Goal: Obtain resource: Download file/media

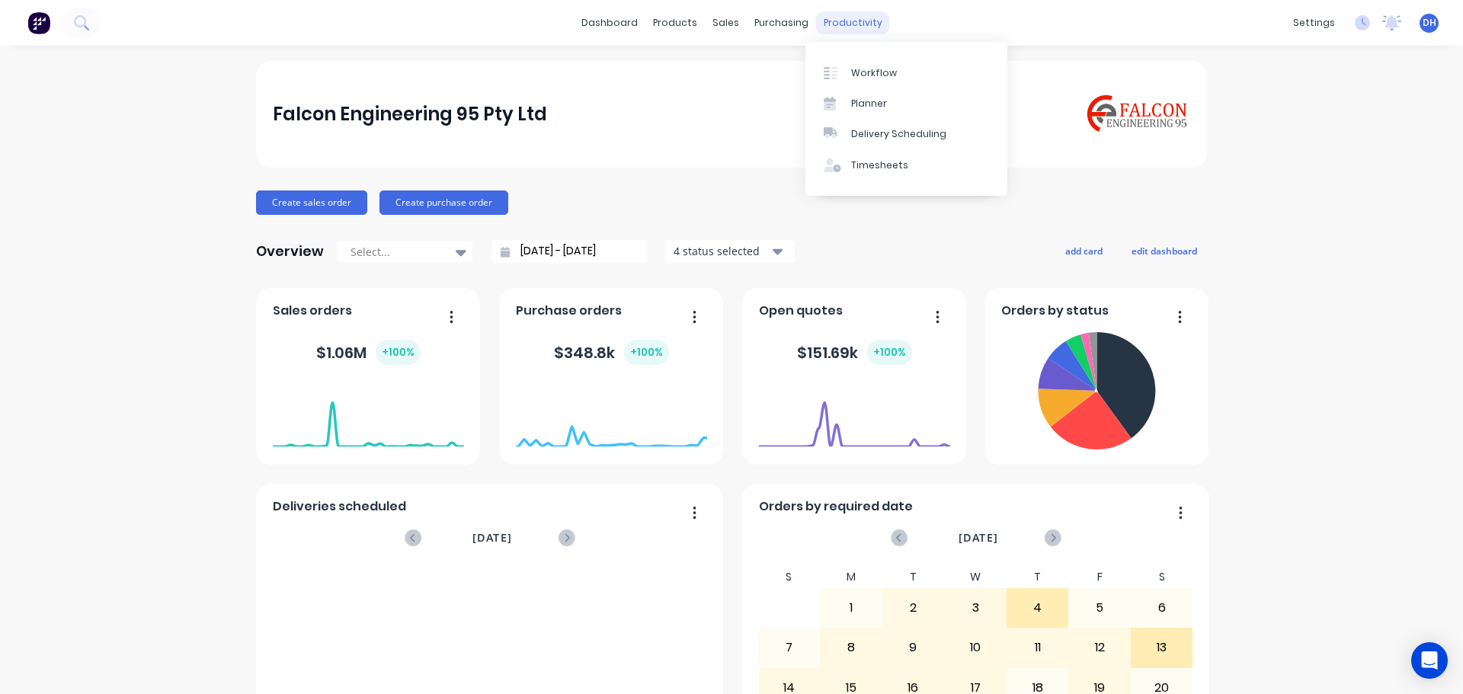
click at [840, 24] on div "productivity" at bounding box center [853, 22] width 74 height 23
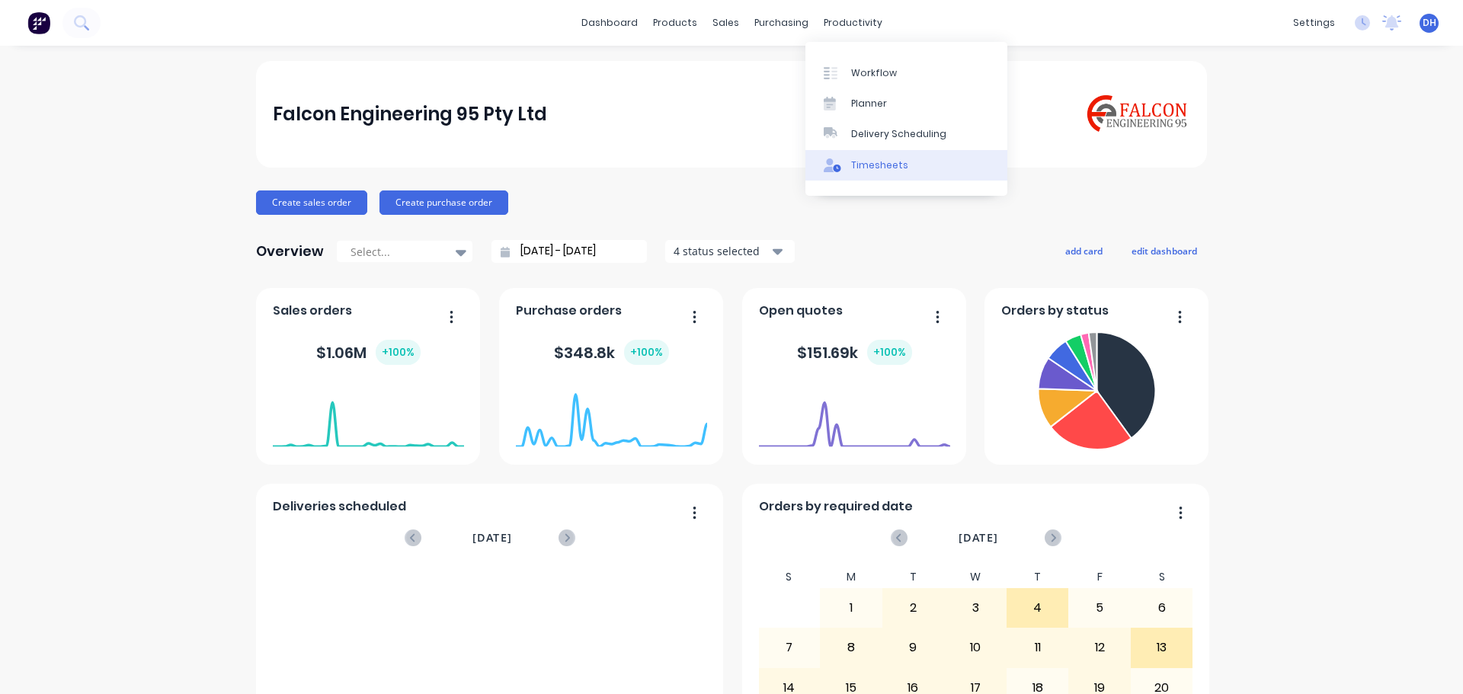
click at [888, 166] on div "Timesheets" at bounding box center [879, 165] width 57 height 14
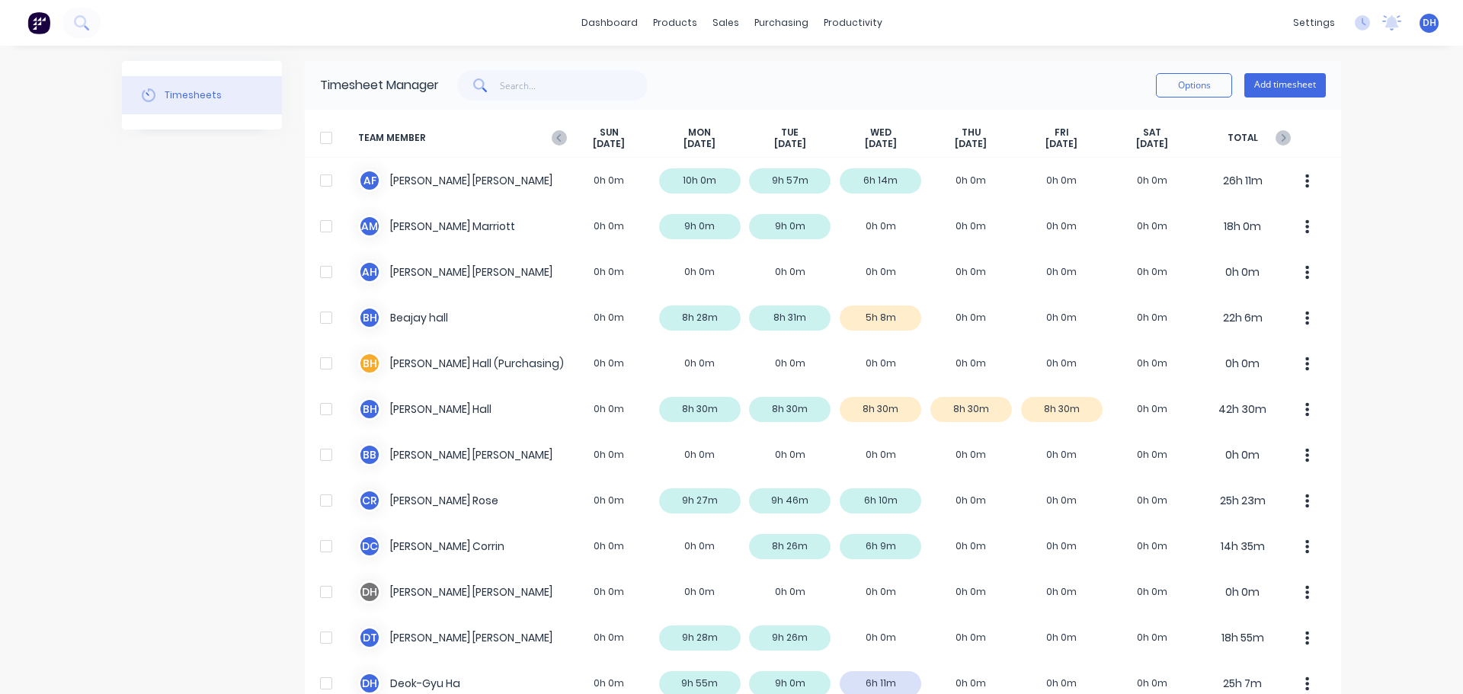
click at [318, 136] on div at bounding box center [326, 138] width 30 height 30
click at [1161, 96] on button "Options" at bounding box center [1194, 85] width 76 height 24
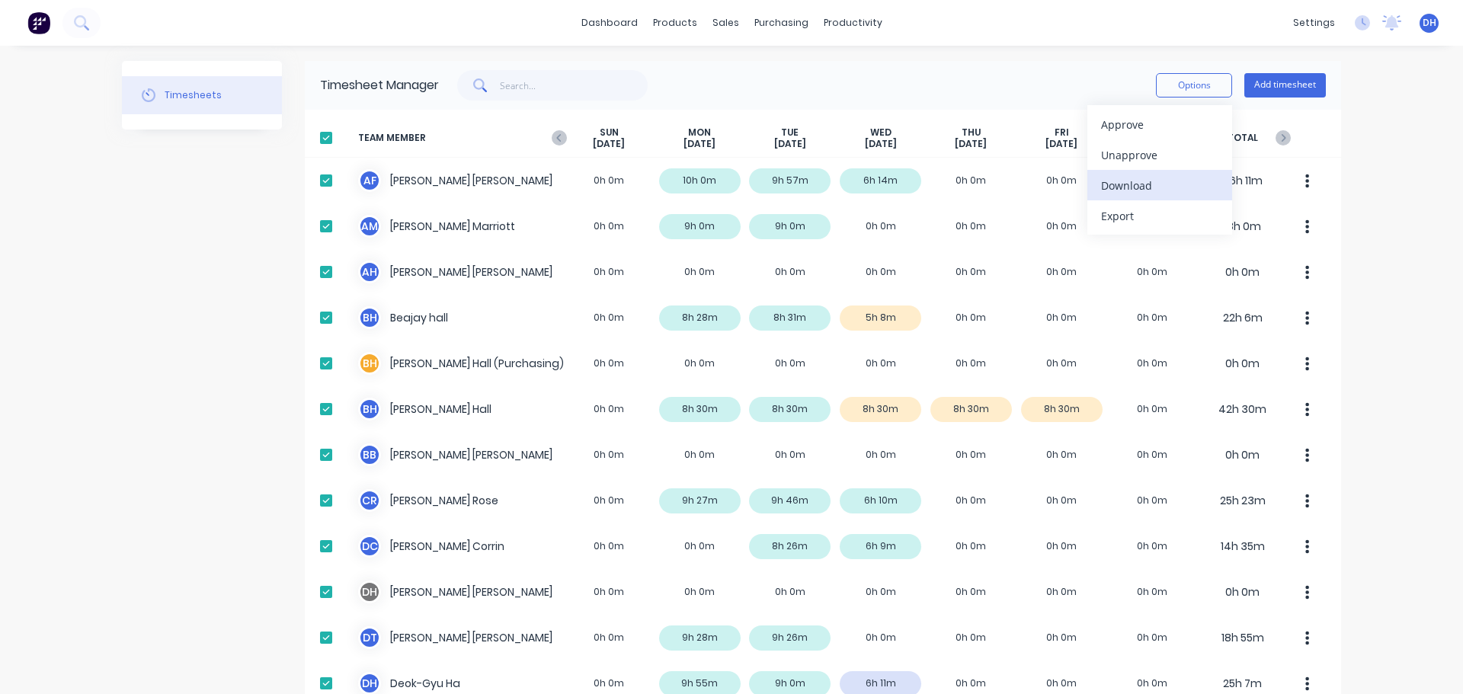
click at [1122, 187] on div "Download" at bounding box center [1159, 185] width 117 height 22
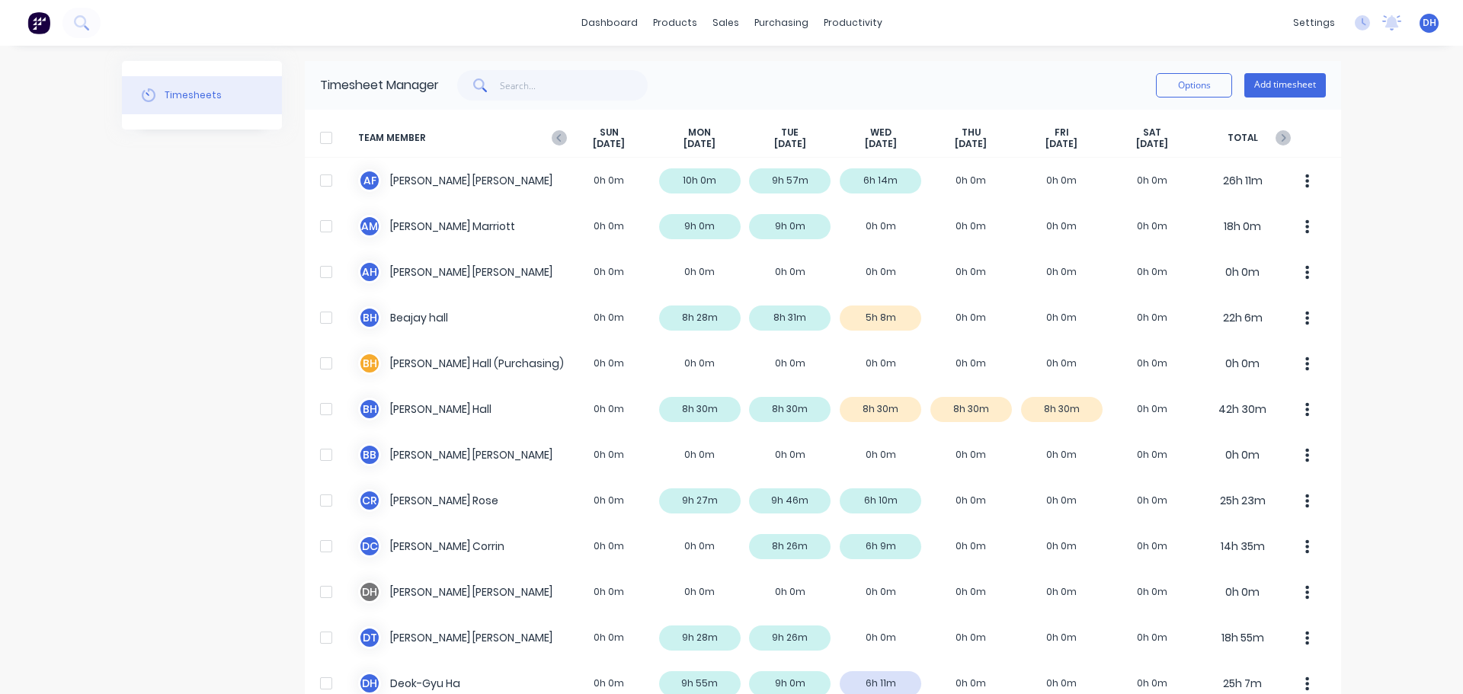
click at [325, 139] on div at bounding box center [326, 138] width 30 height 30
click at [1203, 82] on button "Options" at bounding box center [1194, 85] width 76 height 24
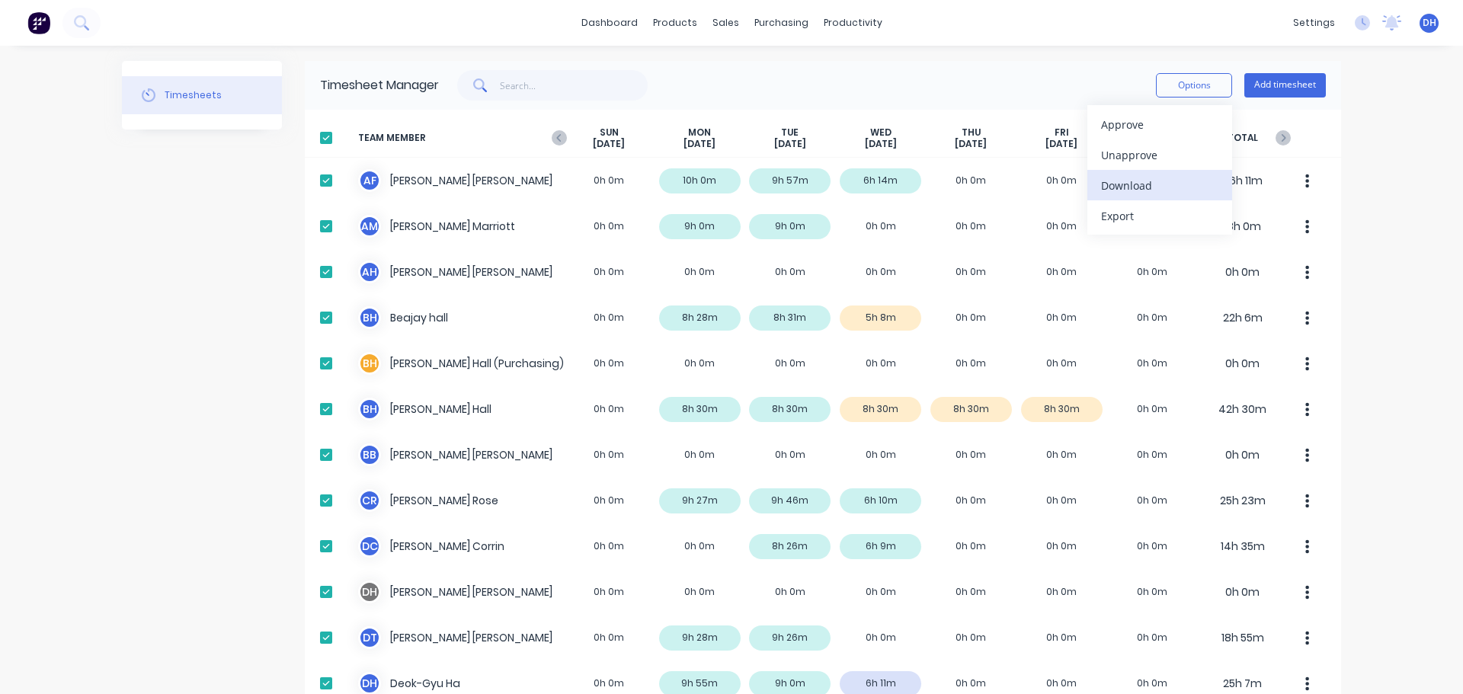
click at [1153, 185] on div "Download" at bounding box center [1159, 185] width 117 height 22
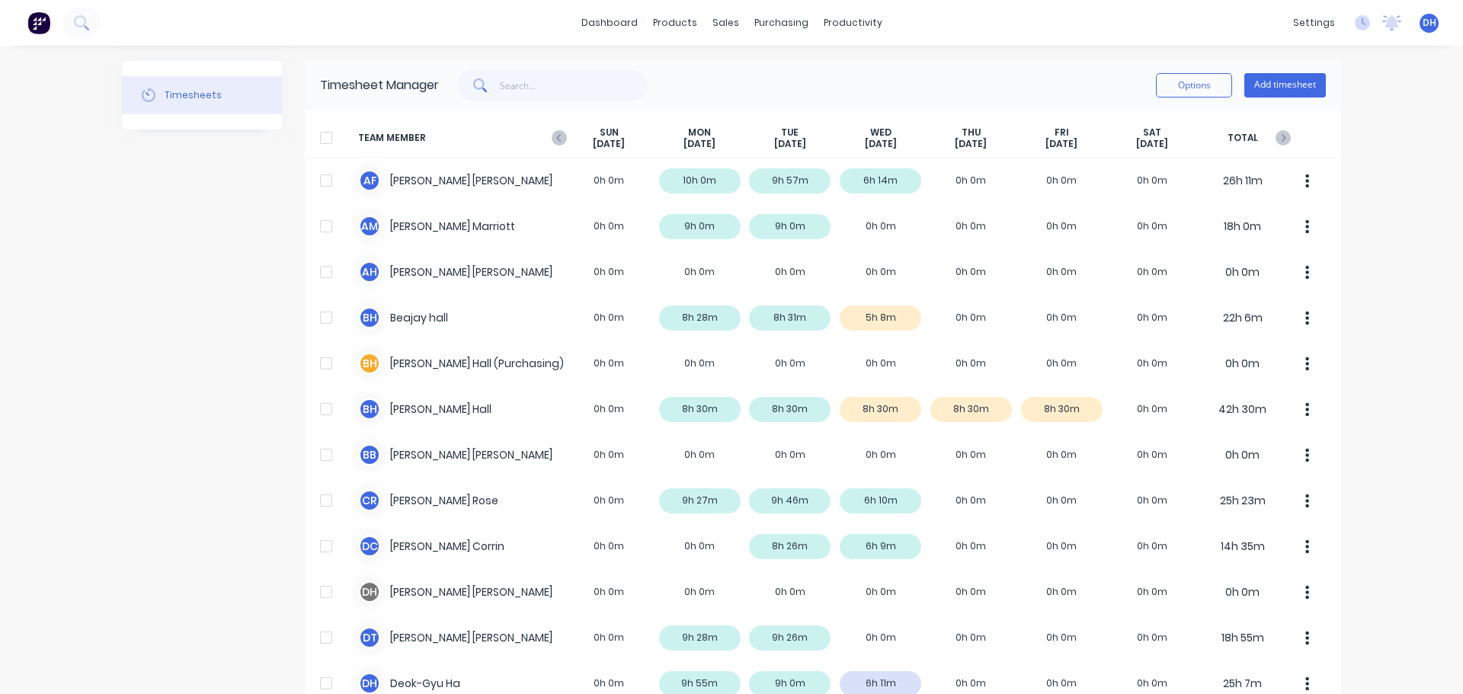
click at [553, 147] on span "TEAM MEMBER" at bounding box center [461, 138] width 206 height 24
click at [555, 133] on icon "button" at bounding box center [559, 137] width 15 height 15
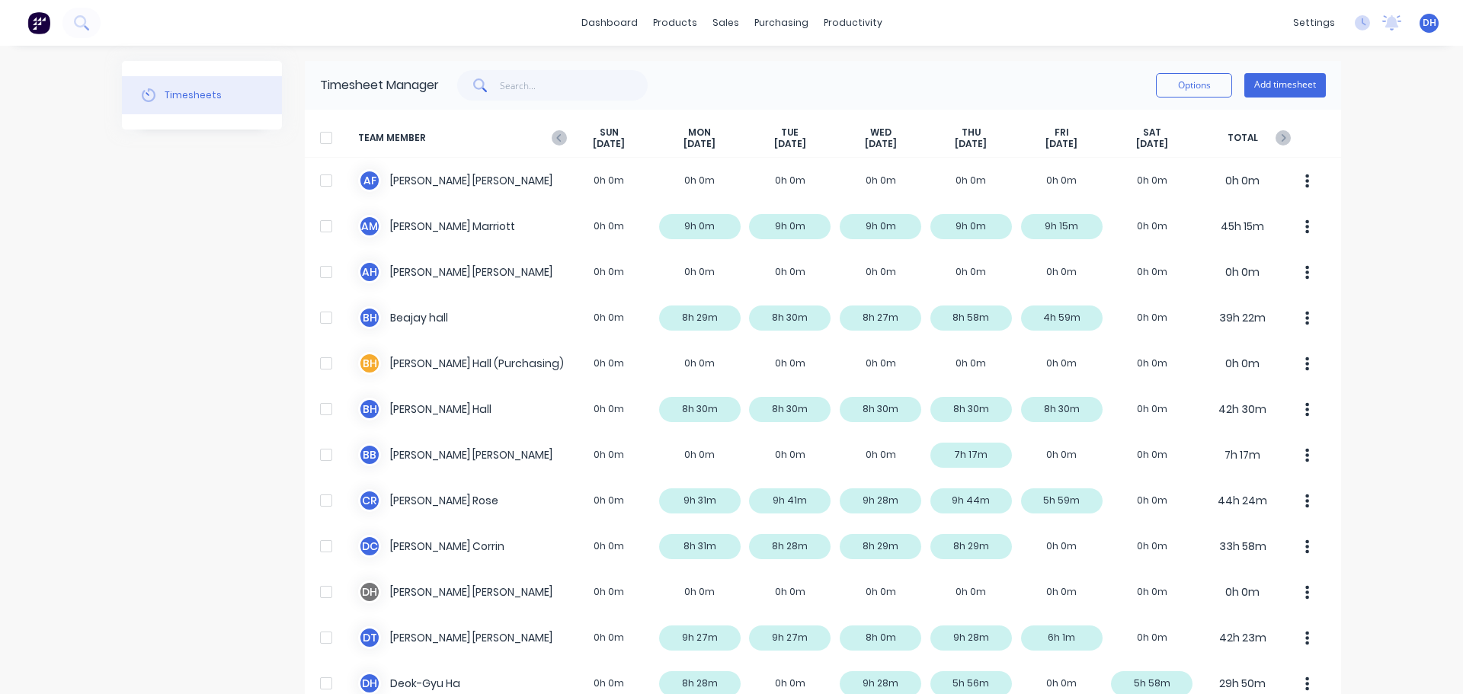
click at [322, 137] on div at bounding box center [326, 138] width 30 height 30
click at [1166, 82] on button "Options" at bounding box center [1194, 85] width 76 height 24
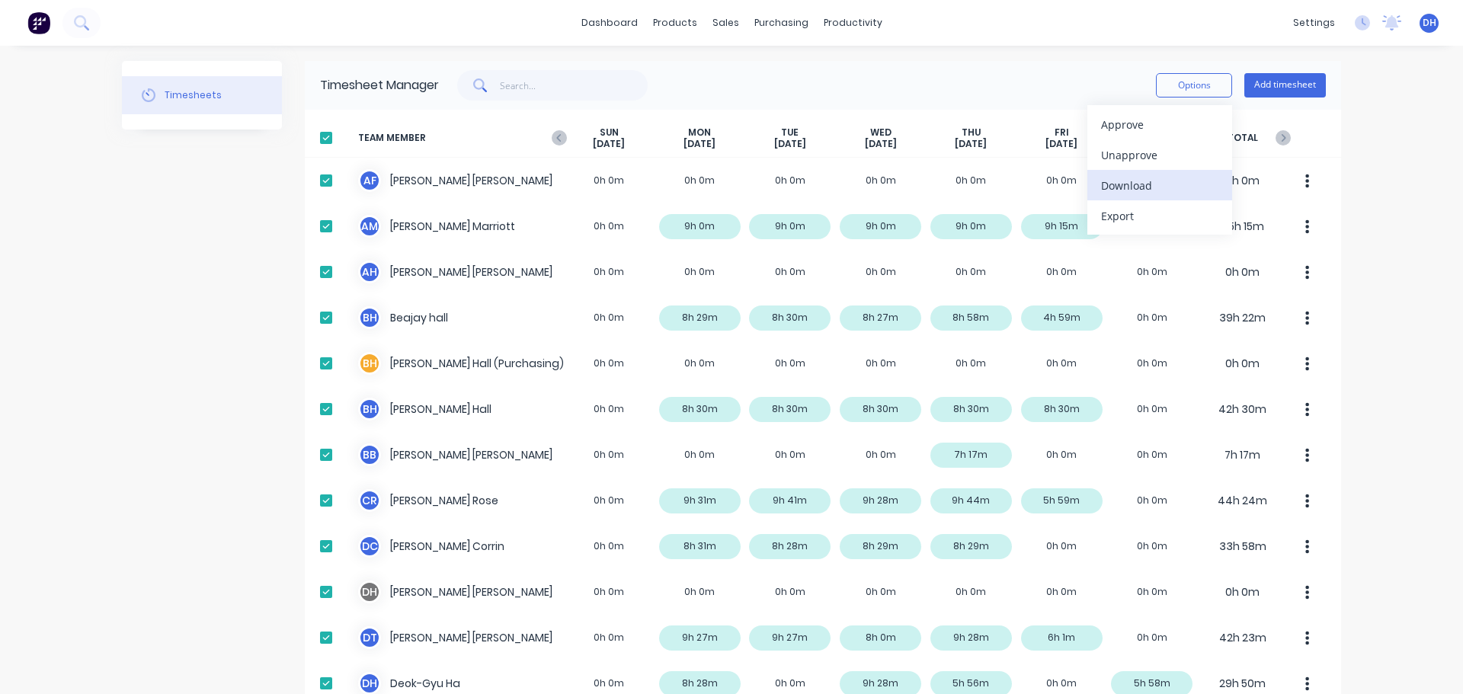
click at [1146, 195] on div "Download" at bounding box center [1159, 185] width 117 height 22
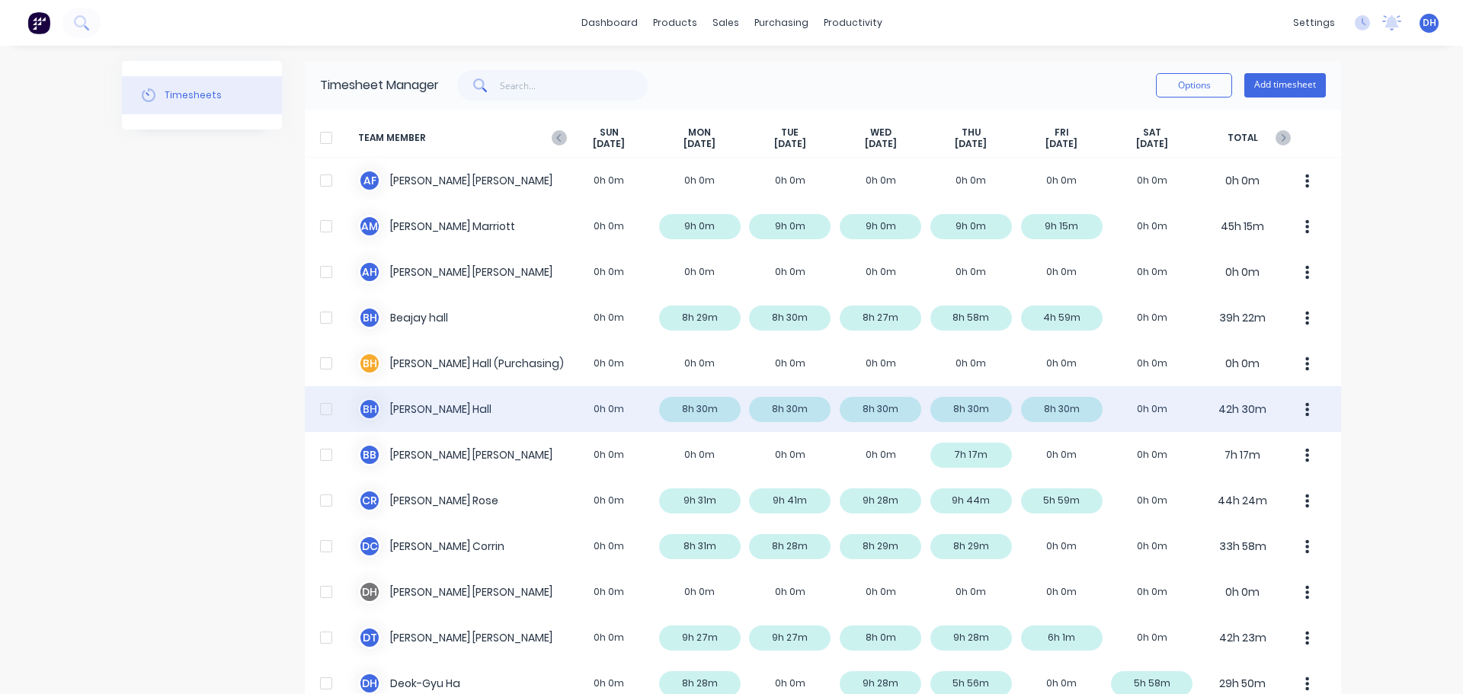
click at [789, 386] on div "[PERSON_NAME] [PERSON_NAME] 0h 0m 8h 30m 8h 30m 8h 30m 8h 30m 8h 30m 0h 0m 42h …" at bounding box center [823, 409] width 1036 height 46
